Goal: Task Accomplishment & Management: Manage account settings

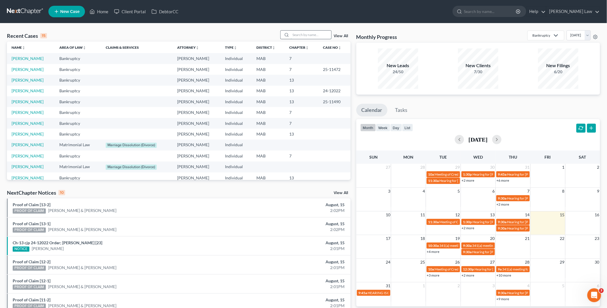
click at [298, 33] on input "search" at bounding box center [311, 35] width 40 height 8
type input "tub"
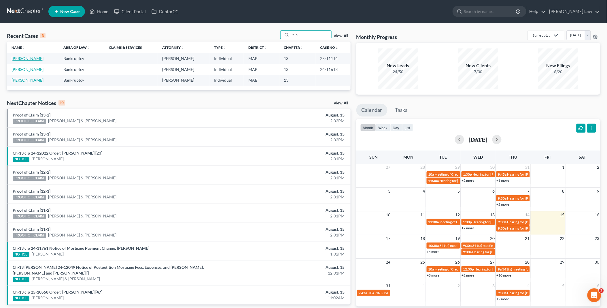
click at [24, 59] on link "[PERSON_NAME]" at bounding box center [28, 58] width 32 height 5
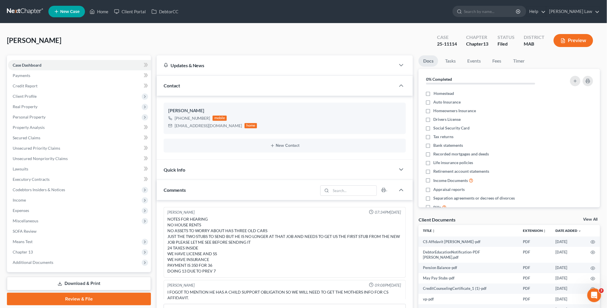
scroll to position [130, 0]
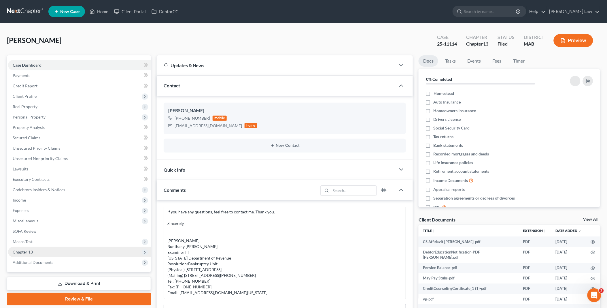
click at [35, 249] on span "Chapter 13" at bounding box center [79, 252] width 143 height 10
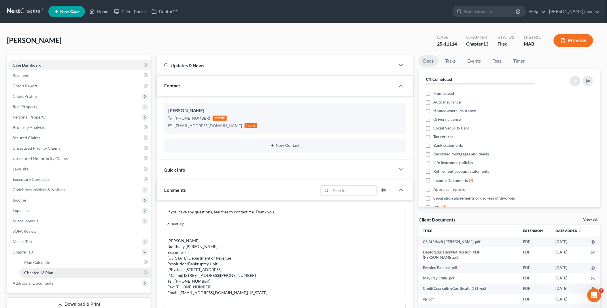
click at [54, 269] on link "Chapter 13 Plan" at bounding box center [85, 272] width 131 height 10
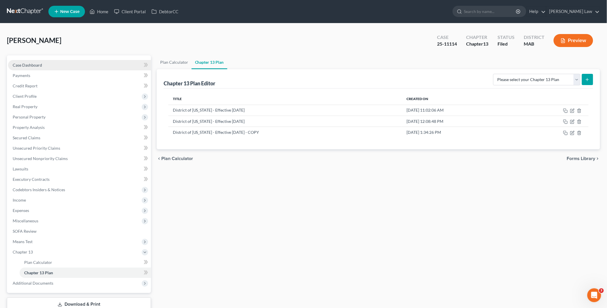
click at [53, 65] on link "Case Dashboard" at bounding box center [79, 65] width 143 height 10
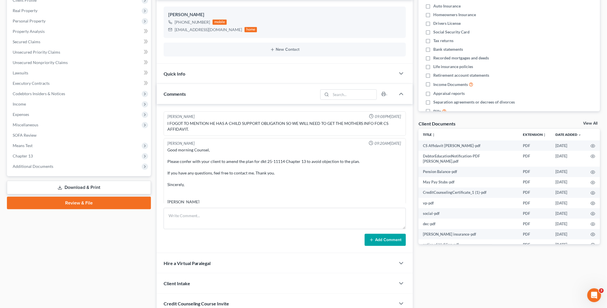
scroll to position [65, 0]
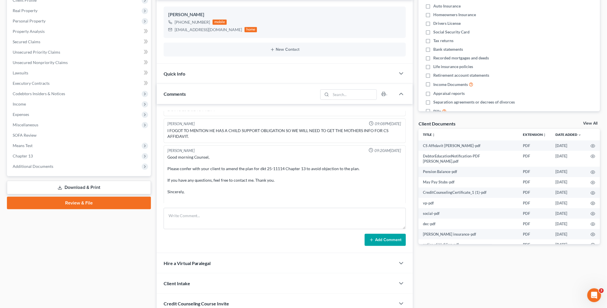
click at [591, 122] on link "View All" at bounding box center [591, 123] width 14 height 4
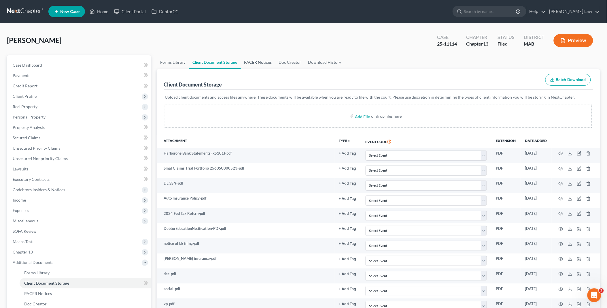
click at [254, 62] on link "PACER Notices" at bounding box center [258, 62] width 35 height 14
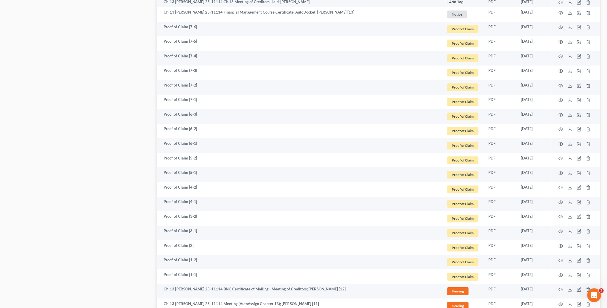
scroll to position [448, 0]
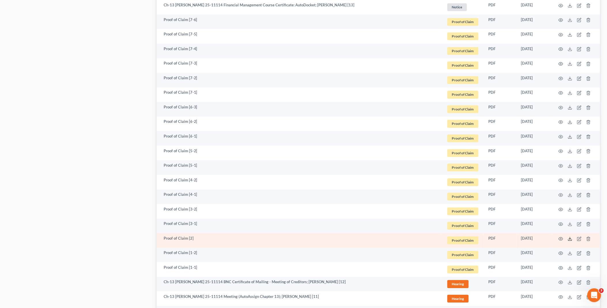
click at [570, 237] on icon at bounding box center [570, 238] width 5 height 5
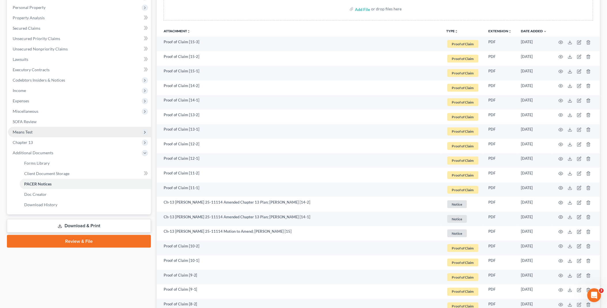
scroll to position [64, 0]
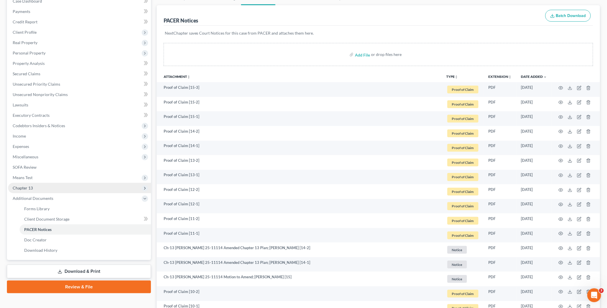
click at [27, 189] on span "Chapter 13" at bounding box center [23, 187] width 20 height 5
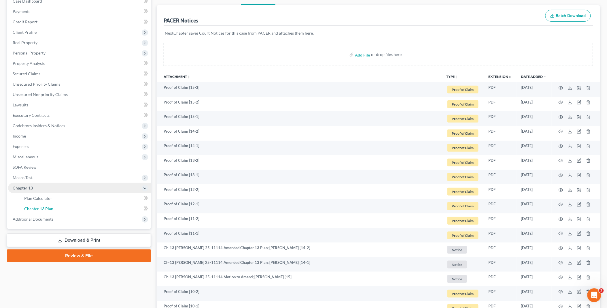
drag, startPoint x: 51, startPoint y: 207, endPoint x: 123, endPoint y: 208, distance: 71.8
click at [51, 207] on span "Chapter 13 Plan" at bounding box center [38, 208] width 29 height 5
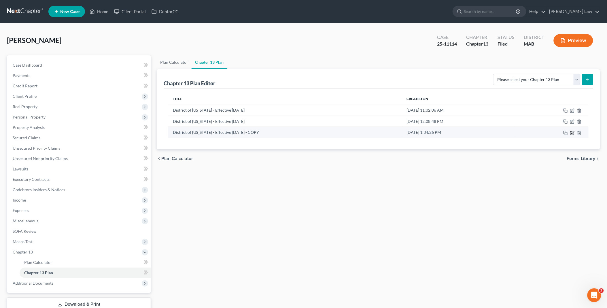
click at [572, 131] on icon "button" at bounding box center [572, 133] width 5 height 5
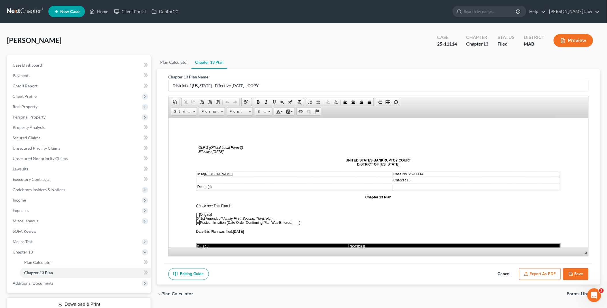
click at [237, 229] on span "[DATE]" at bounding box center [238, 231] width 11 height 4
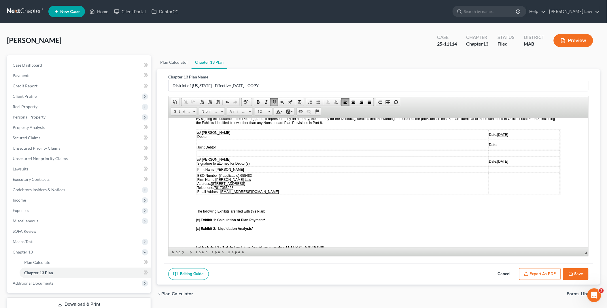
scroll to position [1057, 0]
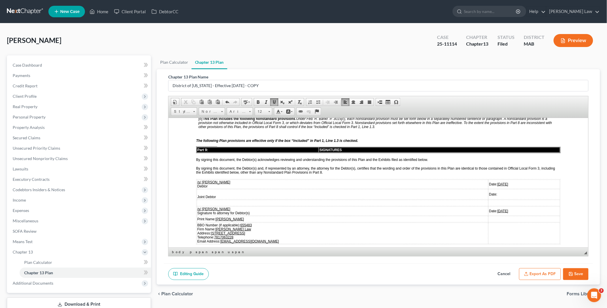
click at [497, 182] on u "[DATE]" at bounding box center [502, 184] width 11 height 4
click at [483, 209] on u "[DATE]" at bounding box center [488, 211] width 11 height 4
click at [545, 272] on button "Export as PDF" at bounding box center [540, 274] width 42 height 12
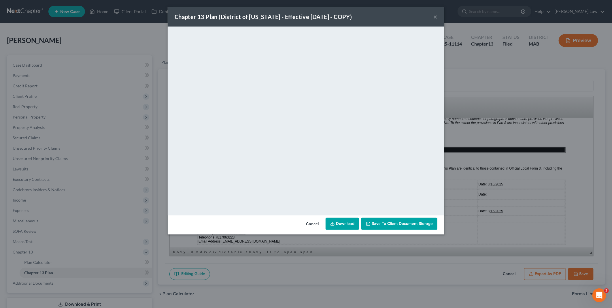
click at [351, 223] on link "Download" at bounding box center [342, 224] width 33 height 12
click at [314, 223] on button "Cancel" at bounding box center [312, 224] width 22 height 12
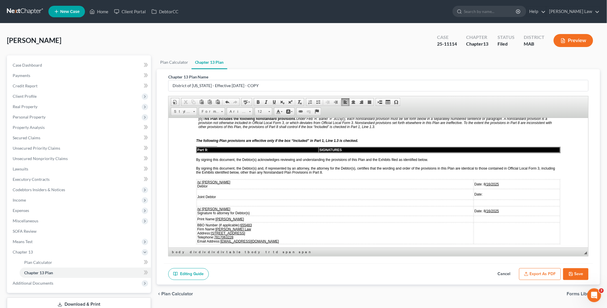
click at [578, 272] on button "Save" at bounding box center [575, 274] width 25 height 12
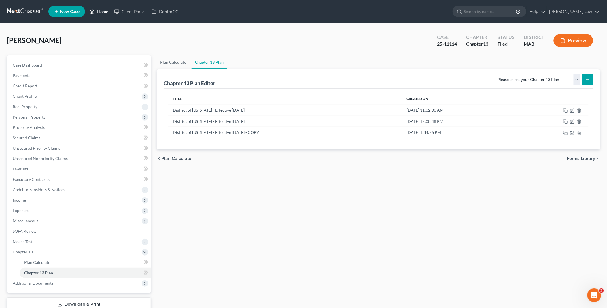
click at [101, 9] on link "Home" at bounding box center [99, 11] width 24 height 10
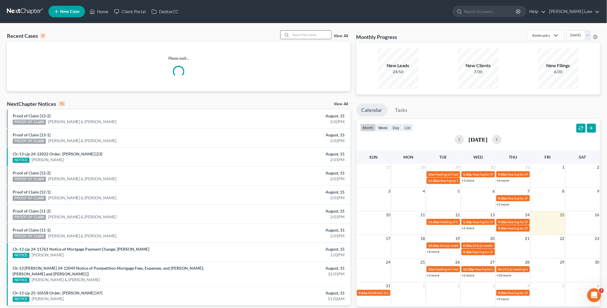
click at [301, 34] on input "search" at bounding box center [311, 35] width 40 height 8
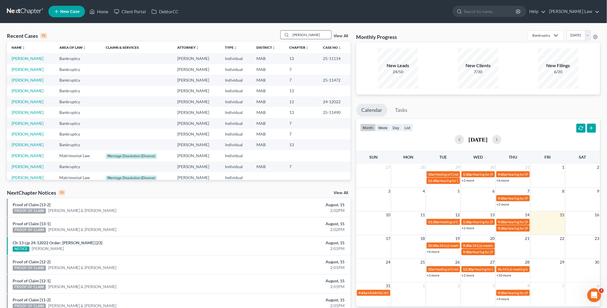
type input "[PERSON_NAME]"
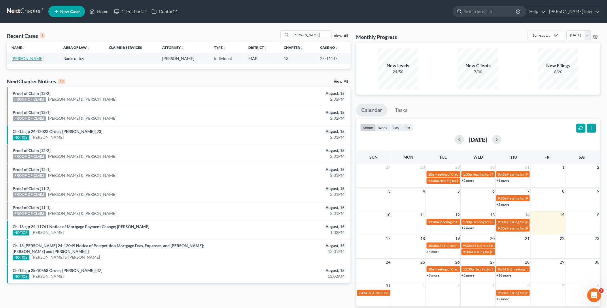
click at [19, 61] on link "[PERSON_NAME]" at bounding box center [28, 58] width 32 height 5
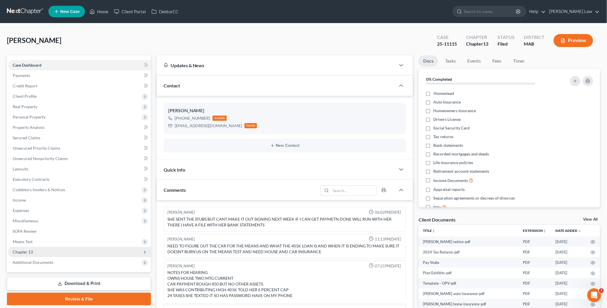
scroll to position [47, 0]
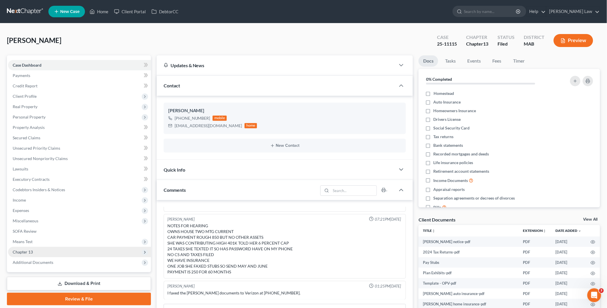
click at [33, 251] on span "Chapter 13" at bounding box center [79, 252] width 143 height 10
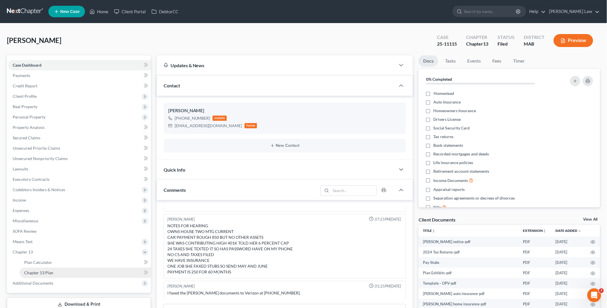
click at [43, 268] on link "Chapter 13 Plan" at bounding box center [85, 272] width 131 height 10
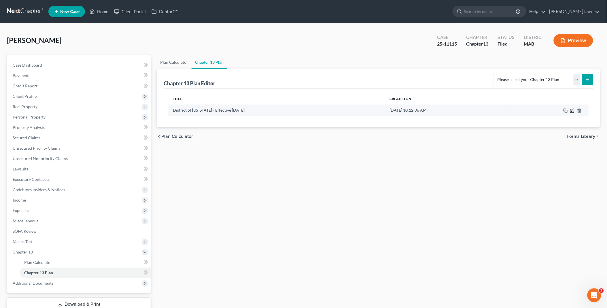
click at [572, 110] on icon "button" at bounding box center [572, 110] width 5 height 5
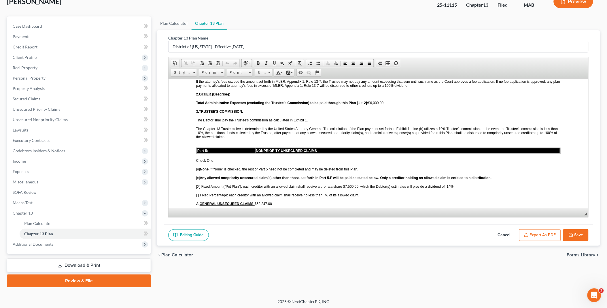
scroll to position [1185, 0]
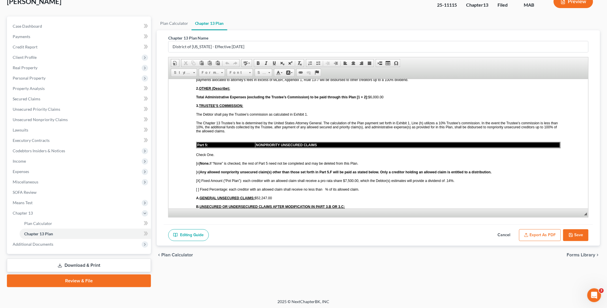
click at [577, 233] on button "Save" at bounding box center [575, 235] width 25 height 12
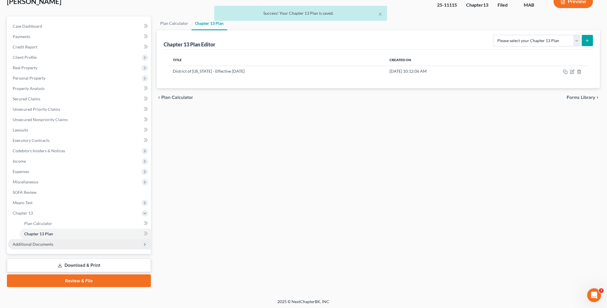
click at [54, 244] on span "Additional Documents" at bounding box center [79, 244] width 143 height 10
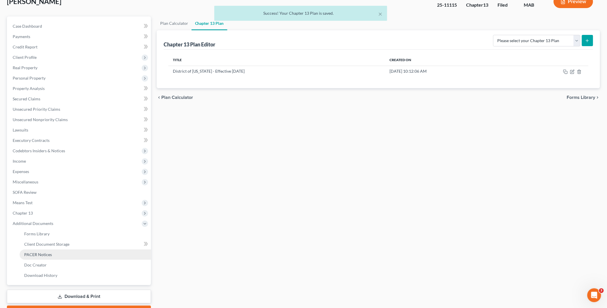
click at [57, 254] on link "PACER Notices" at bounding box center [85, 254] width 131 height 10
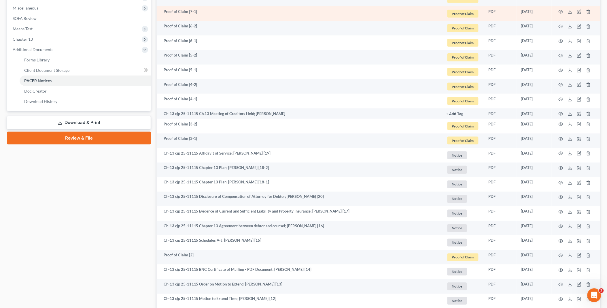
scroll to position [224, 0]
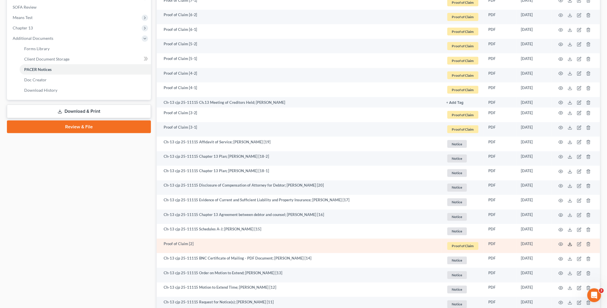
click at [569, 245] on icon at bounding box center [570, 244] width 5 height 5
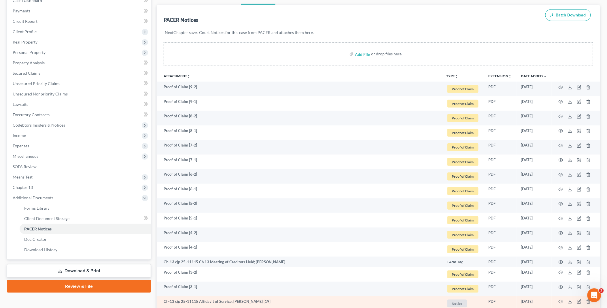
scroll to position [64, 0]
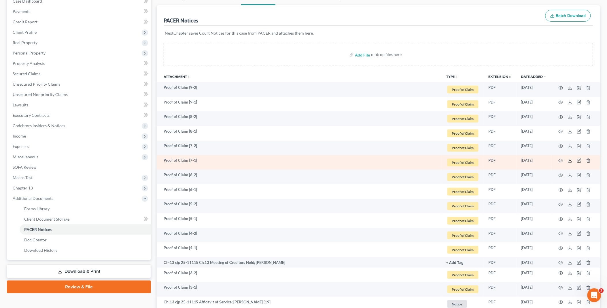
click at [570, 159] on icon at bounding box center [570, 160] width 5 height 5
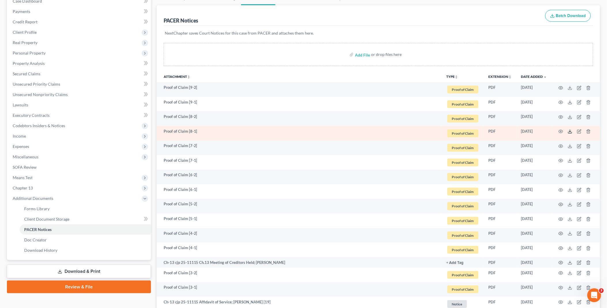
click at [570, 131] on line at bounding box center [570, 131] width 0 height 2
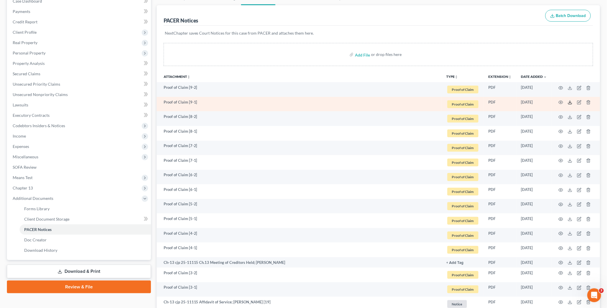
click at [571, 102] on icon at bounding box center [570, 102] width 5 height 5
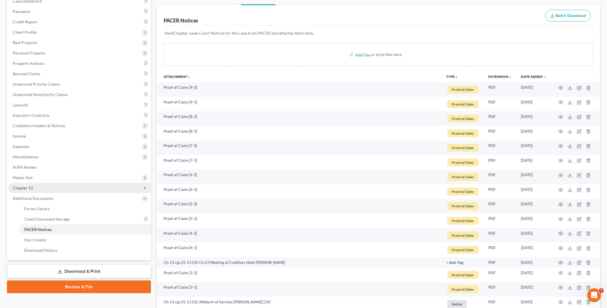
click at [37, 188] on span "Chapter 13" at bounding box center [79, 188] width 143 height 10
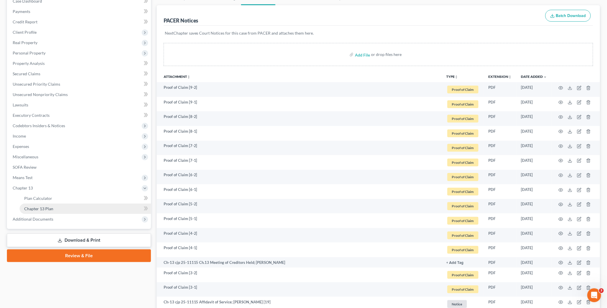
click at [44, 206] on span "Chapter 13 Plan" at bounding box center [38, 208] width 29 height 5
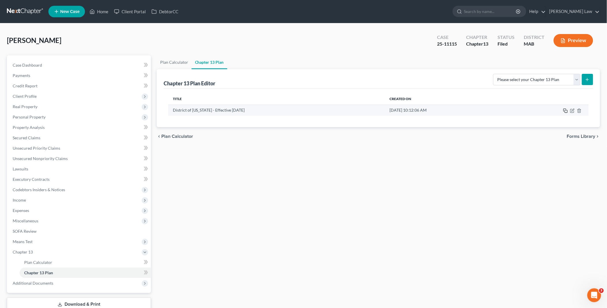
click at [565, 110] on rect "button" at bounding box center [566, 111] width 3 height 3
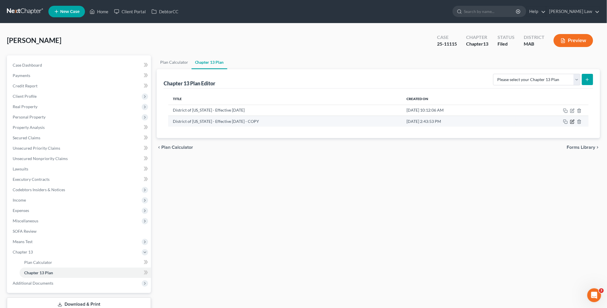
click at [572, 122] on icon "button" at bounding box center [573, 121] width 3 height 3
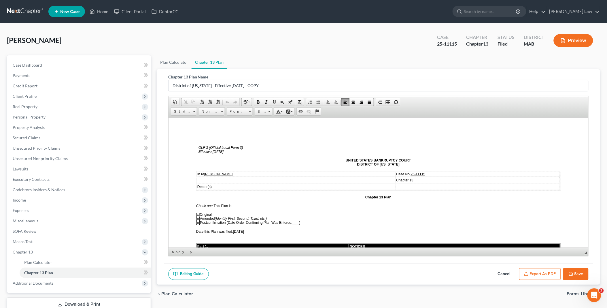
click at [197, 216] on span "[o]" at bounding box center [198, 218] width 4 height 4
click at [197, 212] on span "[x]" at bounding box center [198, 214] width 4 height 4
click at [201, 216] on span "[x ] Amended (Identify First, Second, Third, etc.)" at bounding box center [231, 218] width 71 height 4
click at [237, 229] on span "[DATE]" at bounding box center [238, 231] width 11 height 4
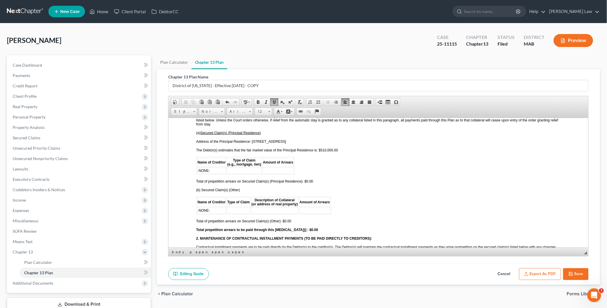
scroll to position [608, 0]
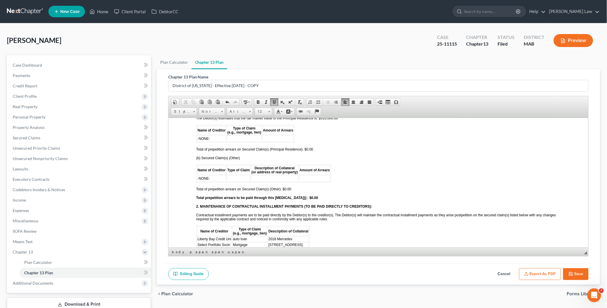
click at [211, 175] on td "-NONE-" at bounding box center [211, 178] width 29 height 6
drag, startPoint x: 211, startPoint y: 124, endPoint x: 197, endPoint y: 124, distance: 13.8
click at [197, 135] on td "-NONE-" at bounding box center [211, 138] width 29 height 6
drag, startPoint x: 214, startPoint y: 126, endPoint x: 201, endPoint y: 126, distance: 13.3
click at [201, 135] on td "sELECT p" at bounding box center [211, 138] width 29 height 6
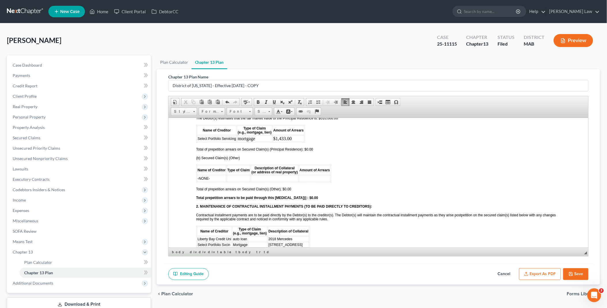
scroll to position [0, 0]
click at [271, 142] on span "Row" at bounding box center [284, 144] width 28 height 7
drag, startPoint x: 316, startPoint y: 151, endPoint x: 441, endPoint y: 172, distance: 126.5
click at [316, 151] on span "Insert Row After" at bounding box center [324, 151] width 33 height 7
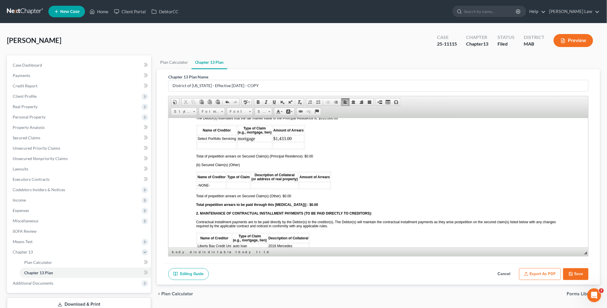
click at [205, 142] on td at bounding box center [216, 145] width 39 height 6
click at [307, 154] on span "Total of prepetition arrears on Secured Claim(s) (Principal Residence): $0.00" at bounding box center [254, 156] width 117 height 4
click at [197, 255] on span "Select Portfolio Svcin" at bounding box center [213, 257] width 33 height 4
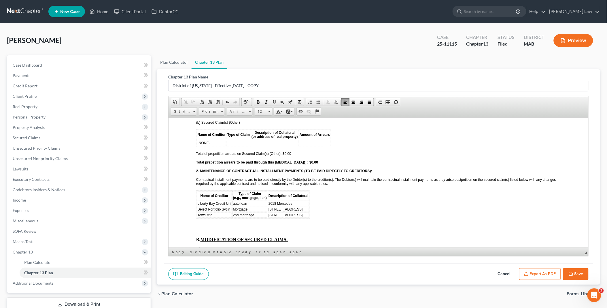
scroll to position [672, 0]
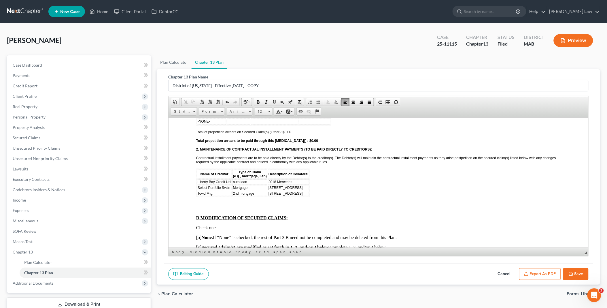
click at [303, 138] on strong "Total prepetition arrears to be paid through this [MEDICAL_DATA])] : $0.00" at bounding box center [257, 140] width 122 height 4
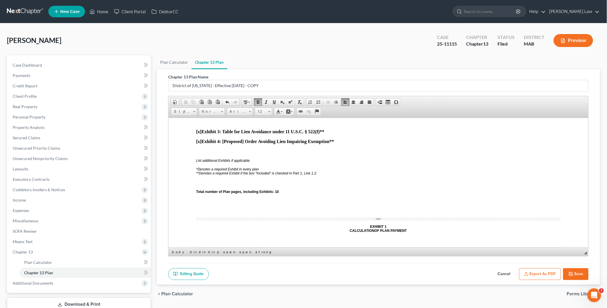
scroll to position [1793, 0]
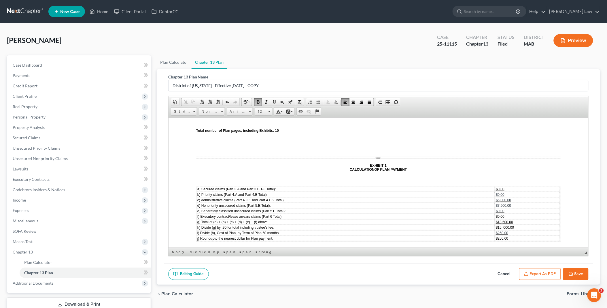
click at [496, 187] on span "$0.00" at bounding box center [500, 189] width 9 height 4
click at [496, 203] on span "$7,500.00" at bounding box center [503, 205] width 15 height 4
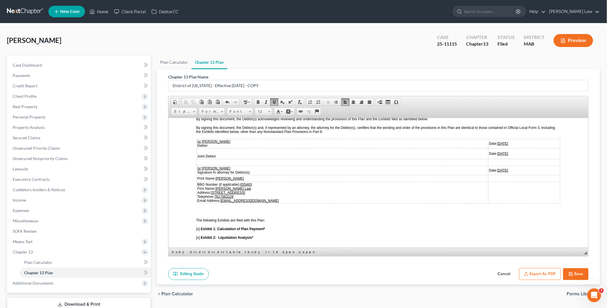
scroll to position [1601, 0]
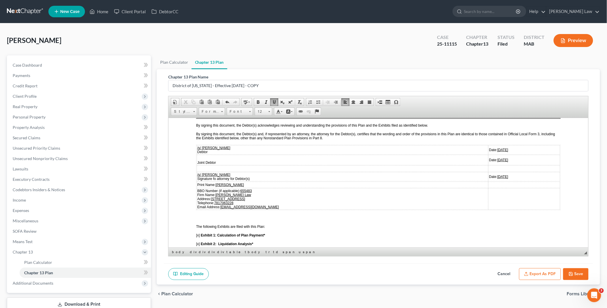
click at [497, 174] on u "[DATE]" at bounding box center [502, 176] width 11 height 4
drag, startPoint x: 473, startPoint y: 127, endPoint x: 490, endPoint y: 127, distance: 17.6
click at [490, 154] on td "Date: [DATE]" at bounding box center [524, 159] width 71 height 10
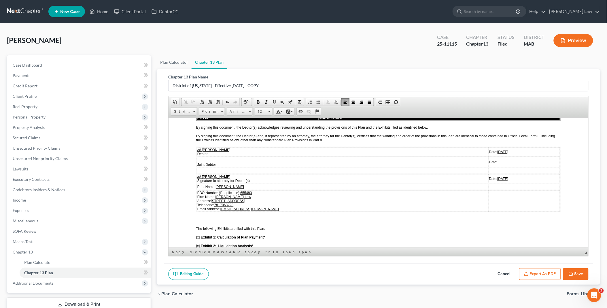
scroll to position [1569, 0]
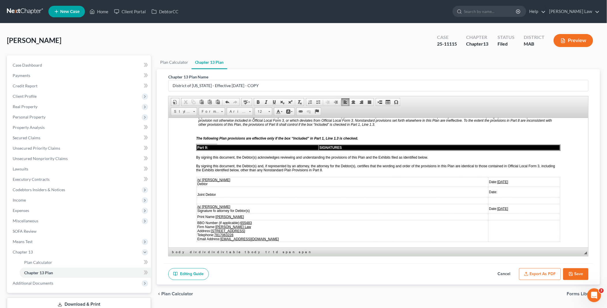
click at [497, 180] on u "[DATE]" at bounding box center [502, 182] width 11 height 4
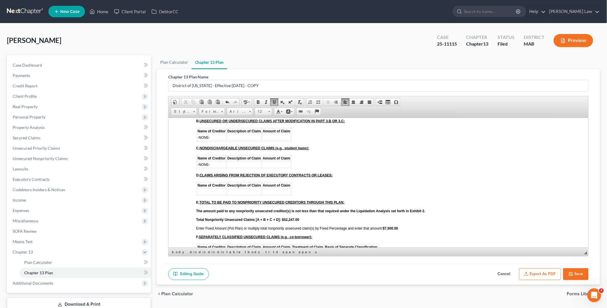
scroll to position [1313, 0]
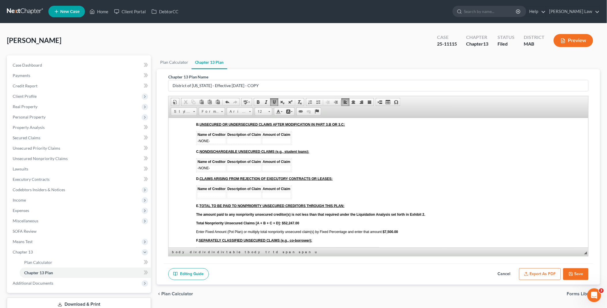
click at [385, 229] on strong "$7,500.00" at bounding box center [390, 231] width 15 height 4
click at [284, 221] on strong "Total Nonpriority Unsecured Claims [A + B + C + D]: $52,247.00" at bounding box center [247, 223] width 103 height 4
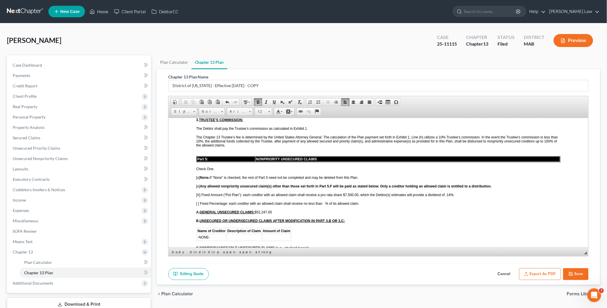
scroll to position [1185, 0]
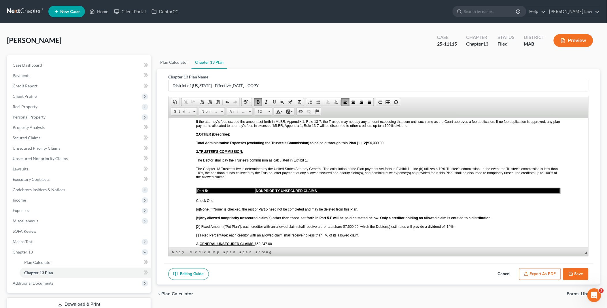
click at [446, 224] on span "[X] Fixed Amount (“Pot Plan”): each creditor with an allowed claim shall receiv…" at bounding box center [325, 226] width 259 height 4
click at [345, 224] on span "[X] Fixed Amount (“Pot Plan”): each creditor with an allowed claim shall receiv…" at bounding box center [325, 226] width 259 height 4
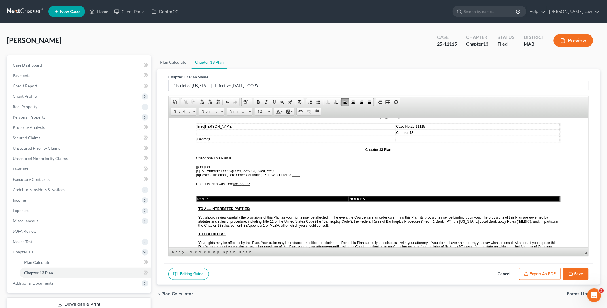
scroll to position [32, 0]
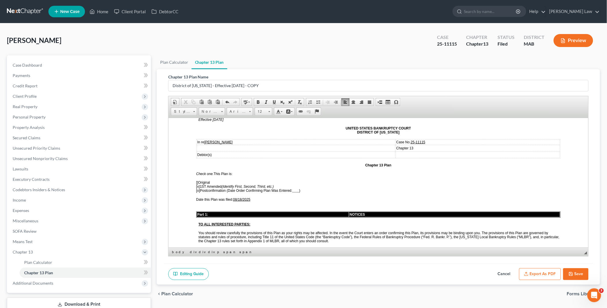
click at [574, 271] on button "Save" at bounding box center [575, 274] width 25 height 12
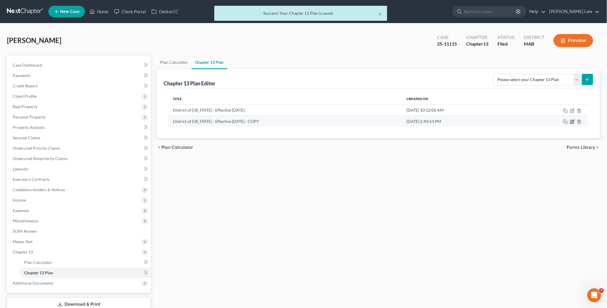
click at [574, 120] on icon "button" at bounding box center [572, 121] width 5 height 5
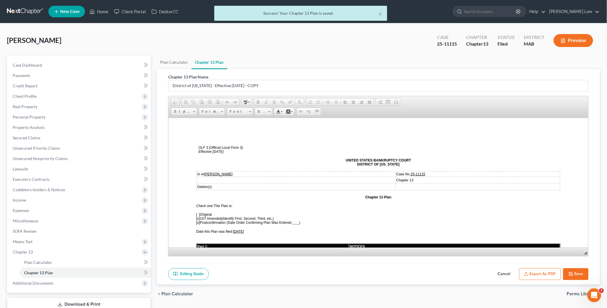
scroll to position [0, 0]
click at [532, 276] on button "Export as PDF" at bounding box center [540, 274] width 42 height 12
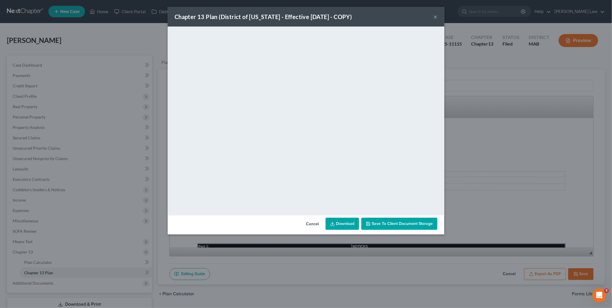
click at [344, 222] on link "Download" at bounding box center [342, 224] width 33 height 12
click at [316, 224] on button "Cancel" at bounding box center [312, 224] width 22 height 12
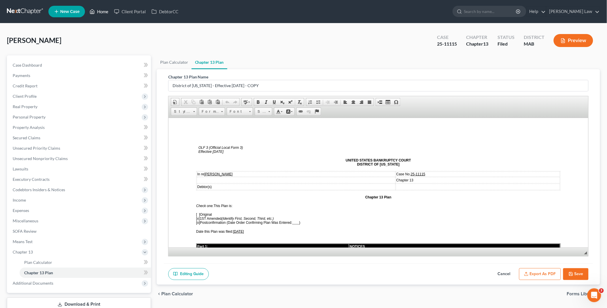
click at [102, 6] on link "Home" at bounding box center [99, 11] width 24 height 10
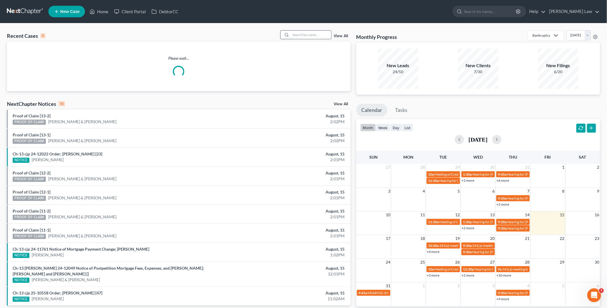
click at [306, 36] on input "search" at bounding box center [311, 35] width 40 height 8
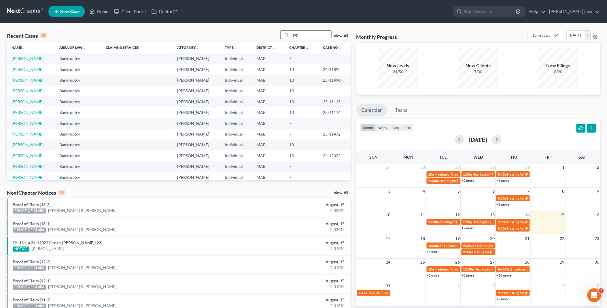
type input "gag"
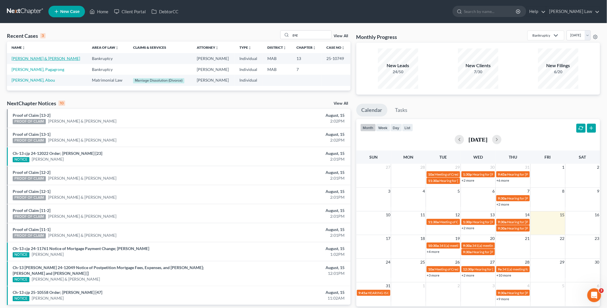
click at [21, 59] on link "[PERSON_NAME] & [PERSON_NAME]" at bounding box center [46, 58] width 69 height 5
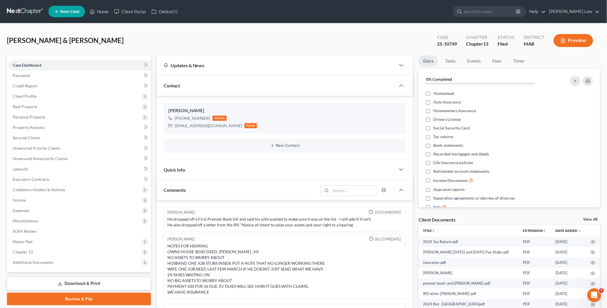
click at [587, 218] on link "View All" at bounding box center [591, 219] width 14 height 4
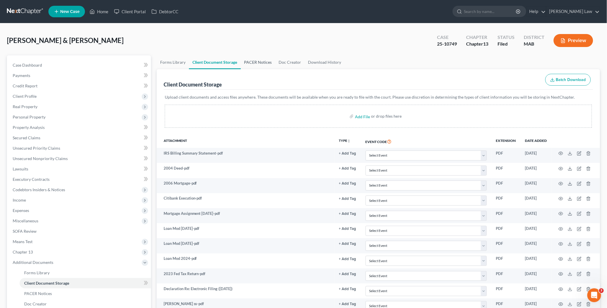
click at [257, 62] on link "PACER Notices" at bounding box center [258, 62] width 35 height 14
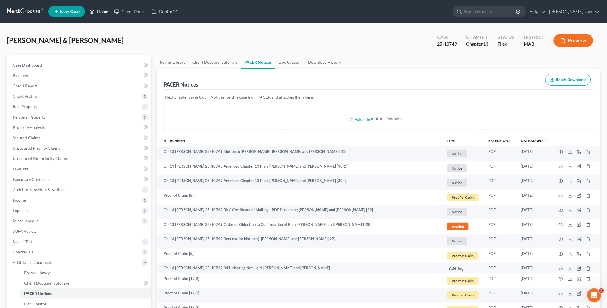
click at [102, 10] on link "Home" at bounding box center [99, 11] width 24 height 10
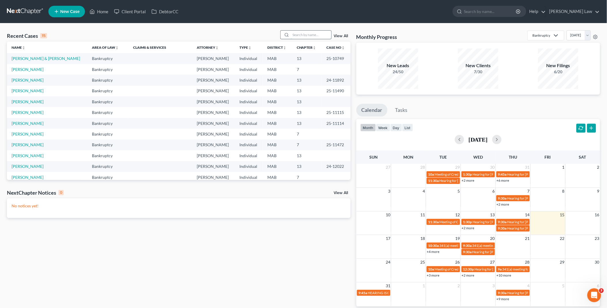
click at [300, 34] on input "search" at bounding box center [311, 35] width 40 height 8
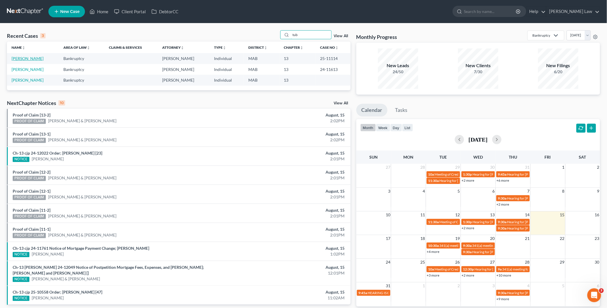
type input "tub"
click at [22, 59] on link "[PERSON_NAME]" at bounding box center [28, 58] width 32 height 5
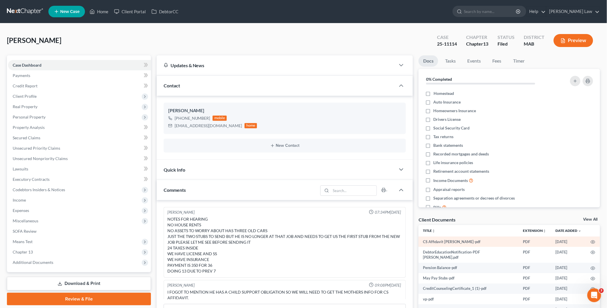
scroll to position [130, 0]
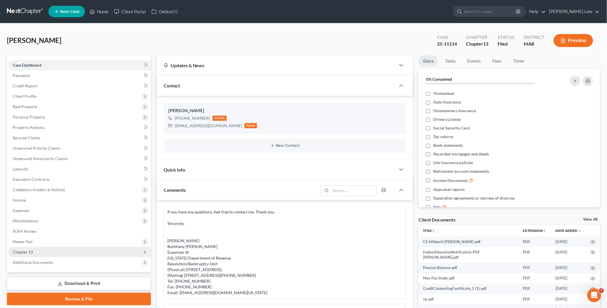
click at [51, 250] on span "Chapter 13" at bounding box center [79, 252] width 143 height 10
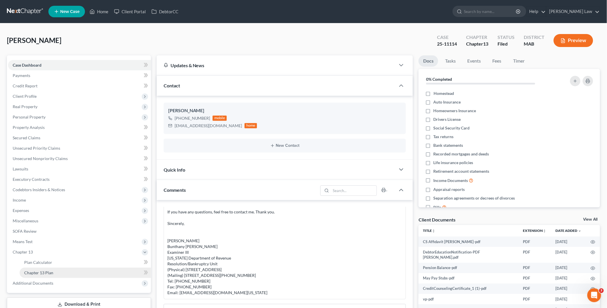
click at [58, 271] on link "Chapter 13 Plan" at bounding box center [85, 272] width 131 height 10
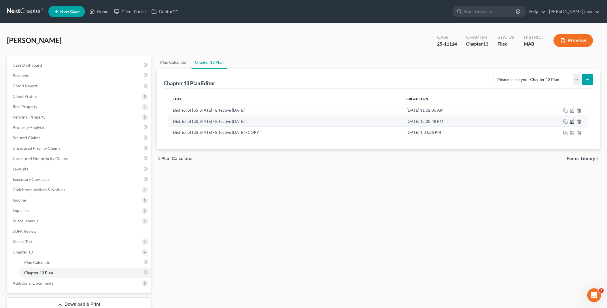
click at [573, 122] on icon "button" at bounding box center [572, 121] width 5 height 5
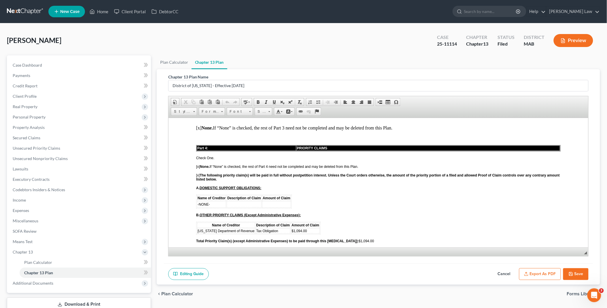
scroll to position [544, 0]
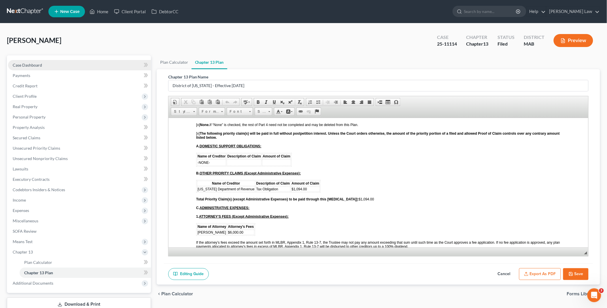
click at [46, 66] on link "Case Dashboard" at bounding box center [79, 65] width 143 height 10
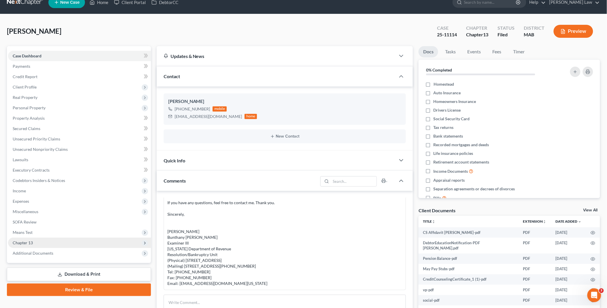
scroll to position [64, 0]
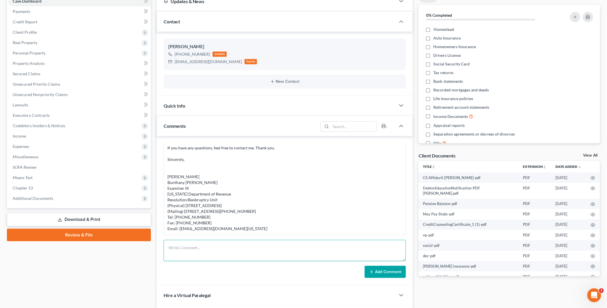
click at [190, 244] on textarea at bounding box center [285, 250] width 243 height 21
type textarea "DOR claim slightly higher, took from unsecured to keep payment the same. sent d…"
click at [384, 270] on button "Add Comment" at bounding box center [385, 272] width 41 height 12
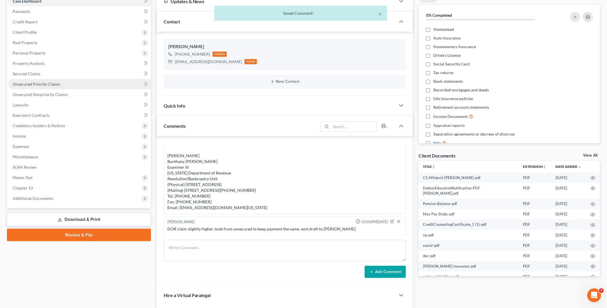
scroll to position [0, 0]
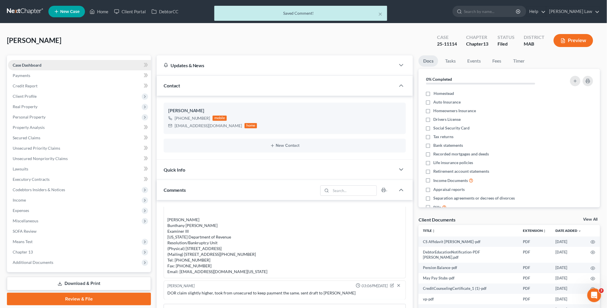
drag, startPoint x: 45, startPoint y: 63, endPoint x: 55, endPoint y: 64, distance: 10.8
click at [45, 63] on link "Case Dashboard" at bounding box center [79, 65] width 143 height 10
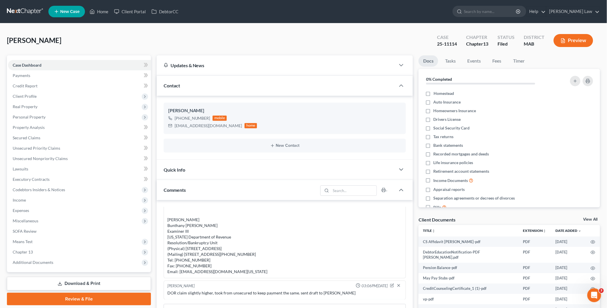
click at [382, 11] on ul "New Case Home Client Portal DebtorCC - No Result - See all results Or Press Ent…" at bounding box center [324, 11] width 552 height 15
click at [103, 14] on link "Home" at bounding box center [99, 11] width 24 height 10
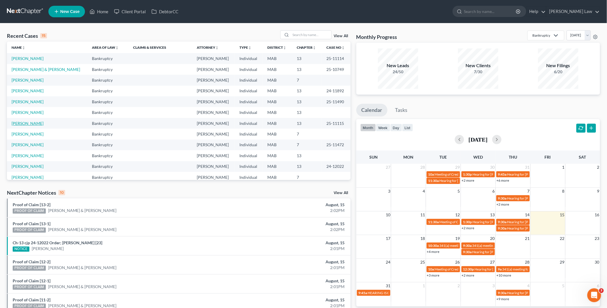
click at [23, 123] on link "[PERSON_NAME]" at bounding box center [28, 123] width 32 height 5
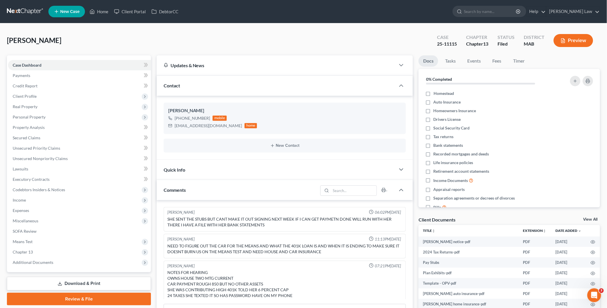
scroll to position [47, 0]
